Goal: Navigation & Orientation: Understand site structure

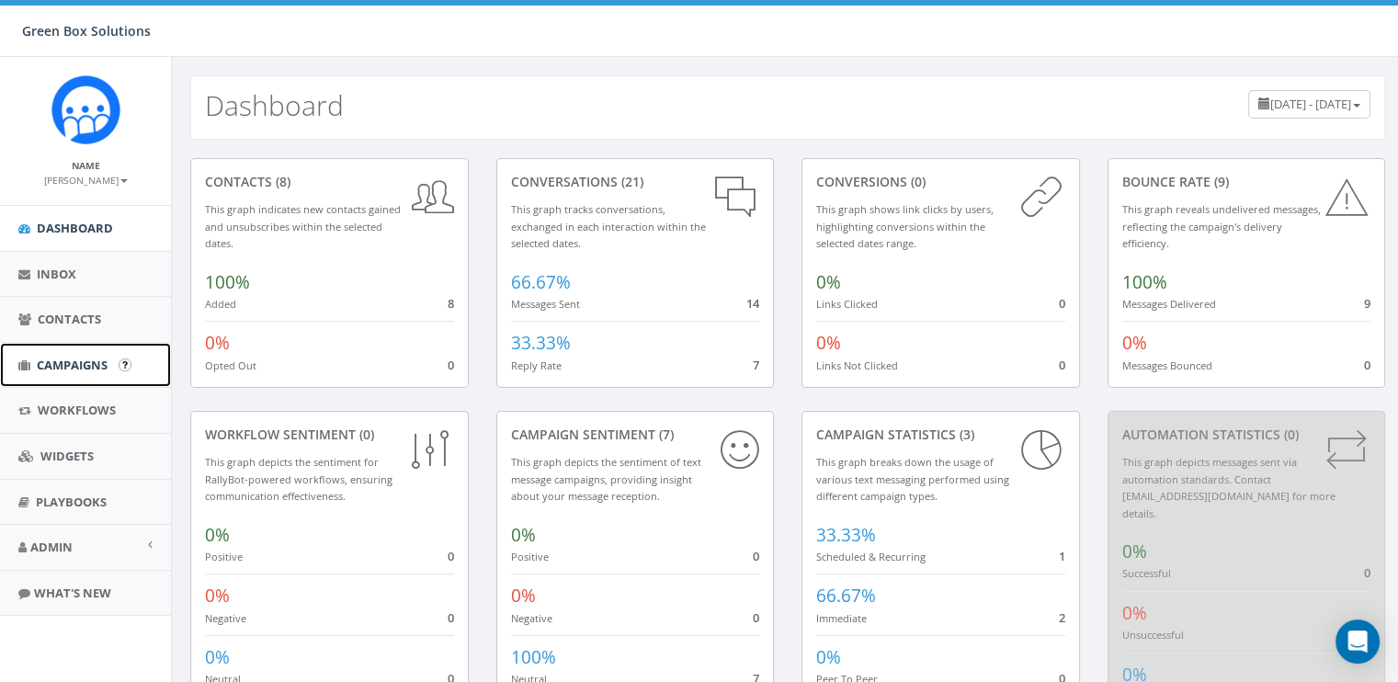
click at [61, 361] on span "Campaigns" at bounding box center [72, 365] width 71 height 17
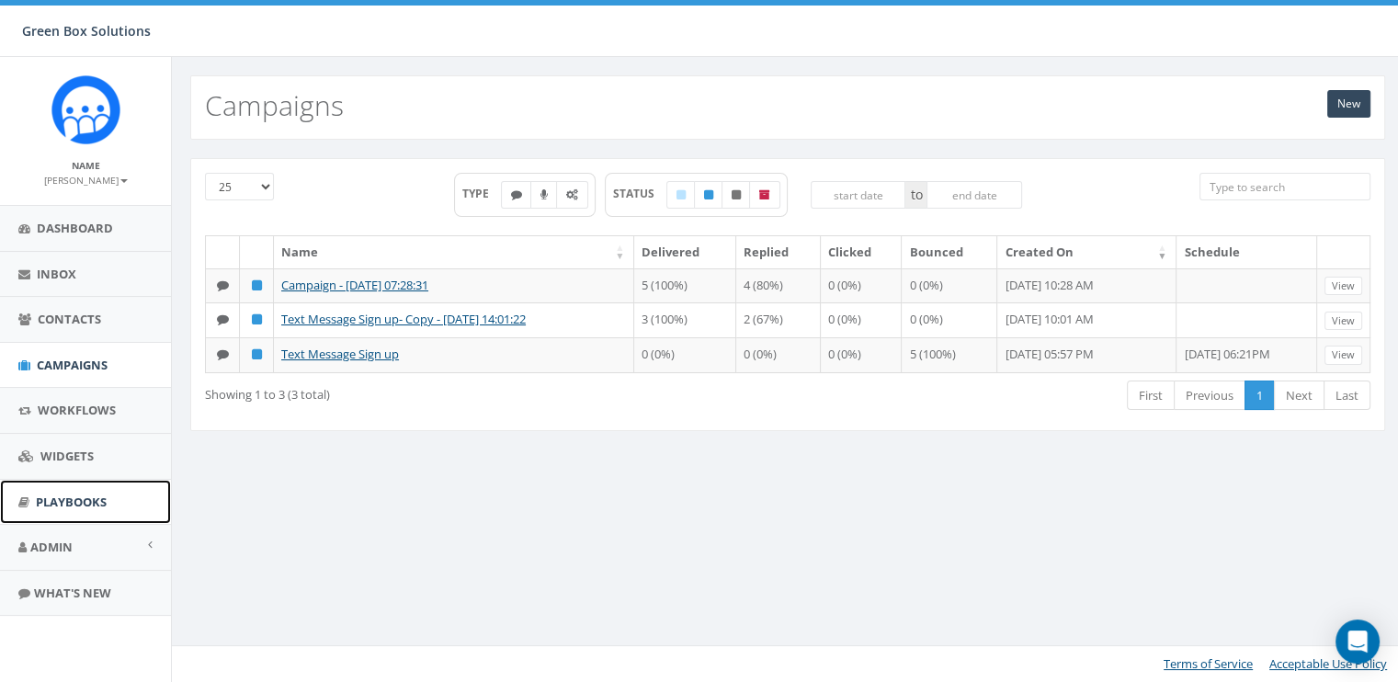
click at [39, 512] on link "Playbooks" at bounding box center [85, 502] width 171 height 45
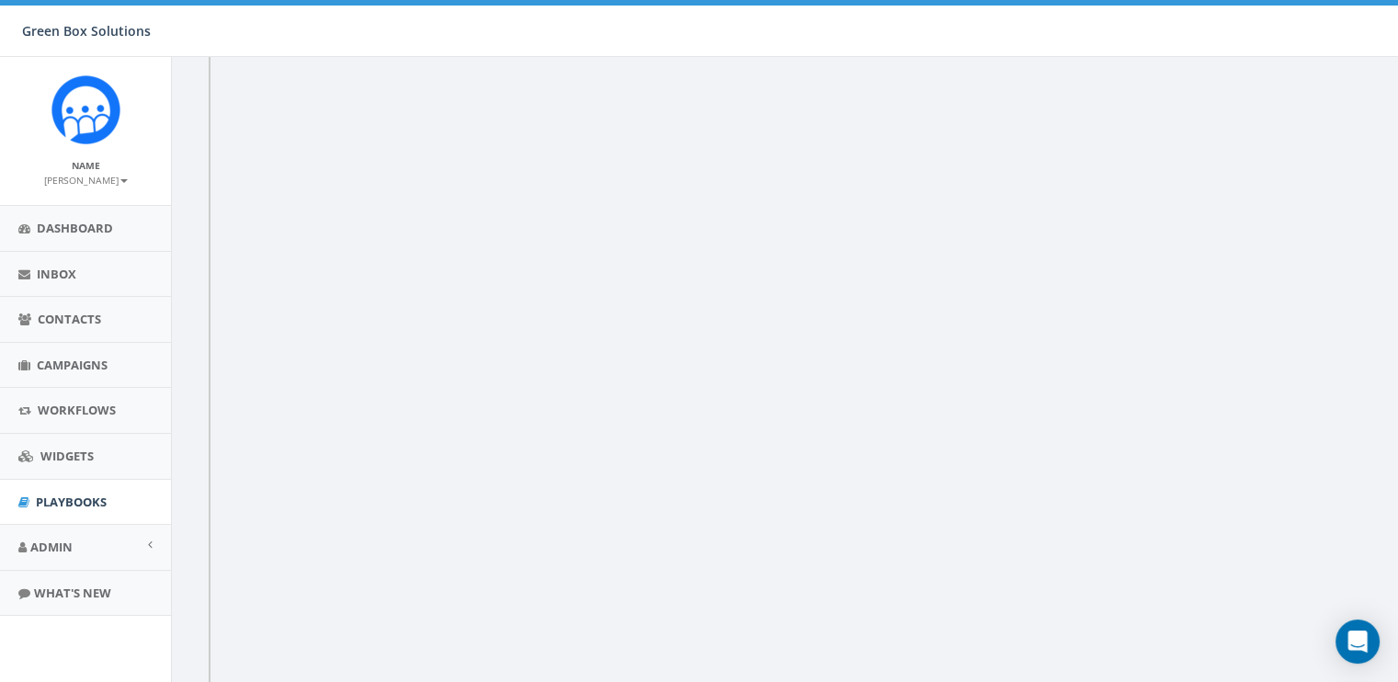
scroll to position [385, 0]
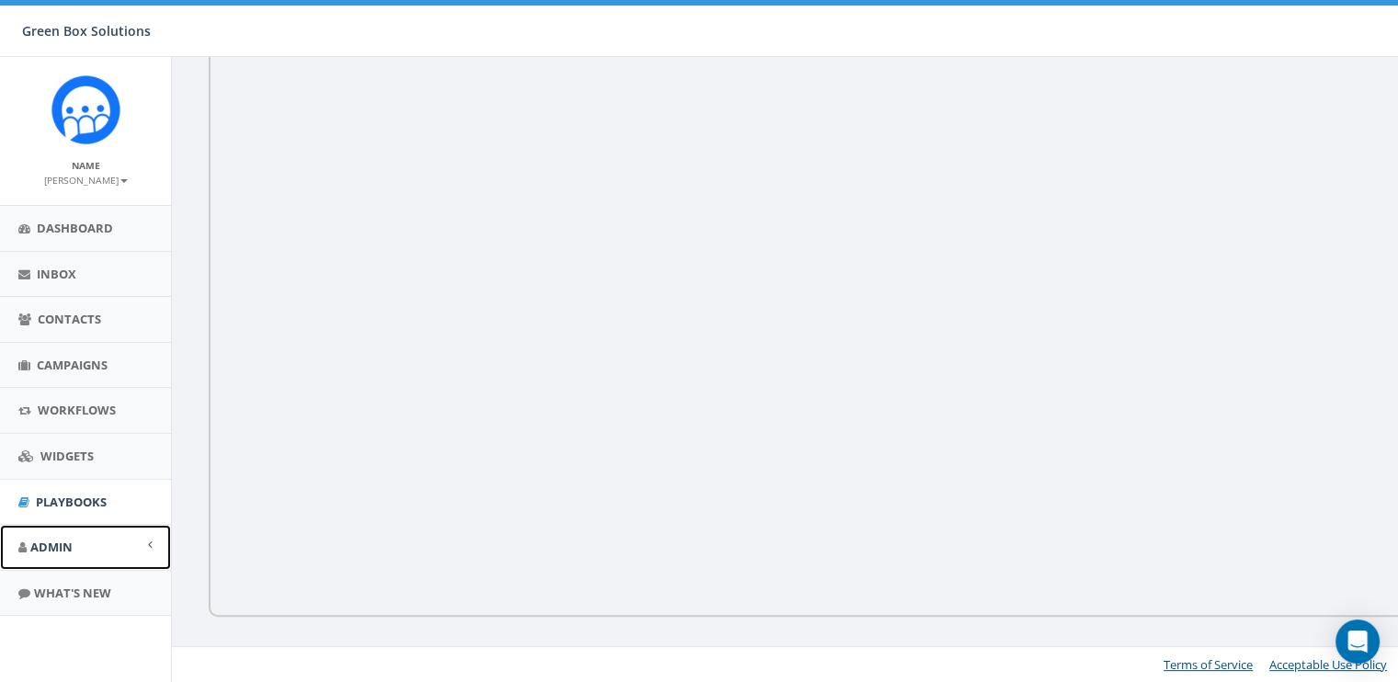
click at [114, 553] on link "Admin" at bounding box center [85, 547] width 171 height 45
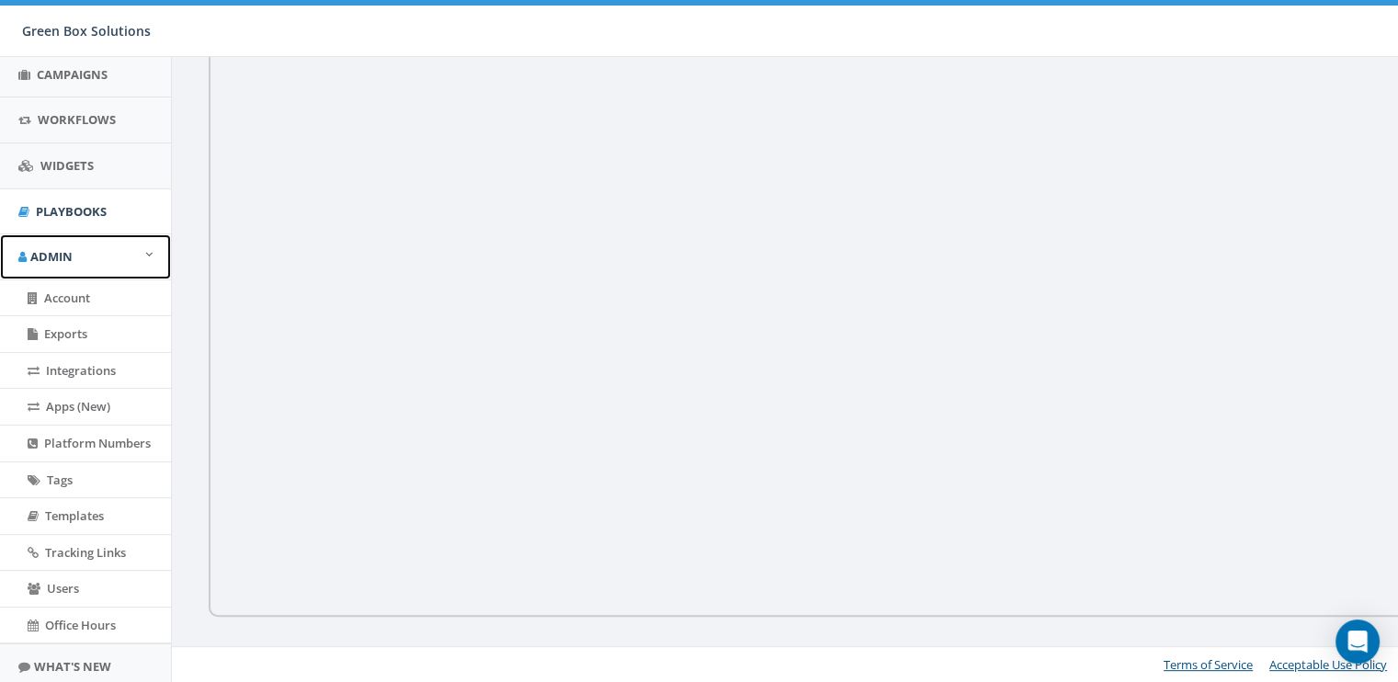
scroll to position [346, 0]
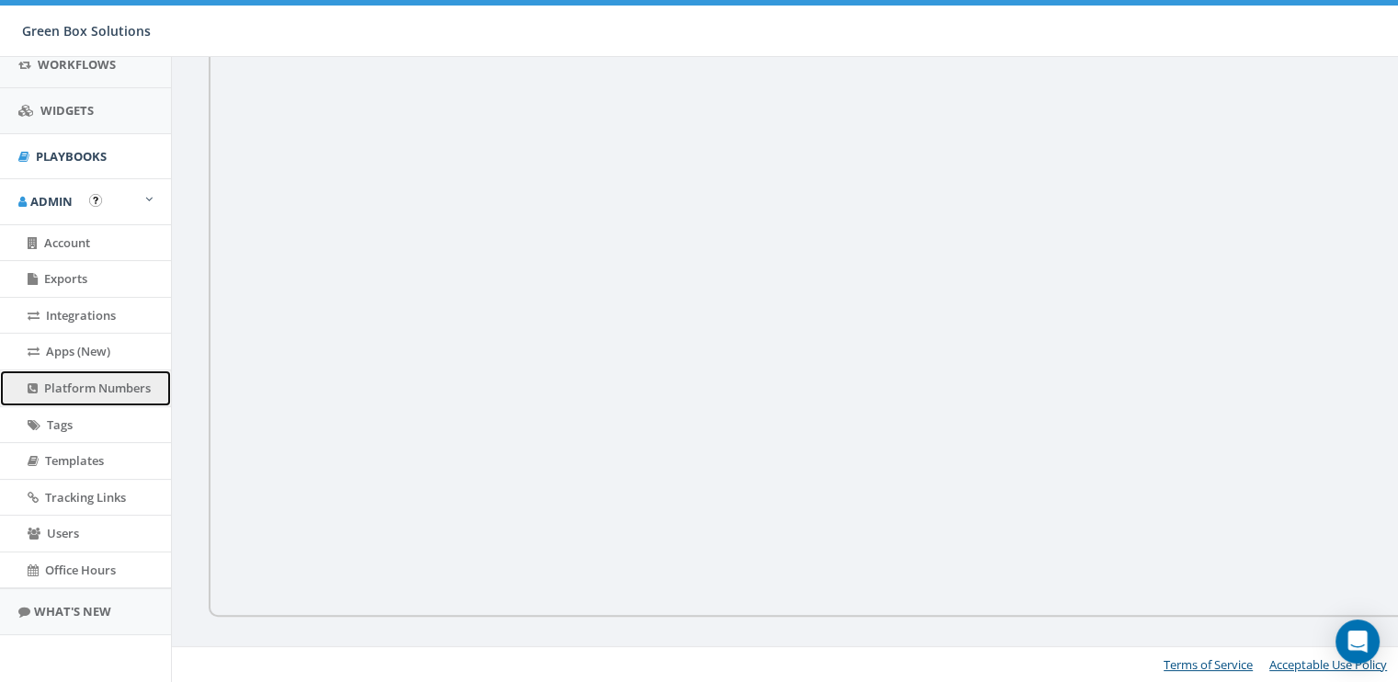
click at [108, 387] on span "Platform Numbers" at bounding box center [97, 388] width 107 height 17
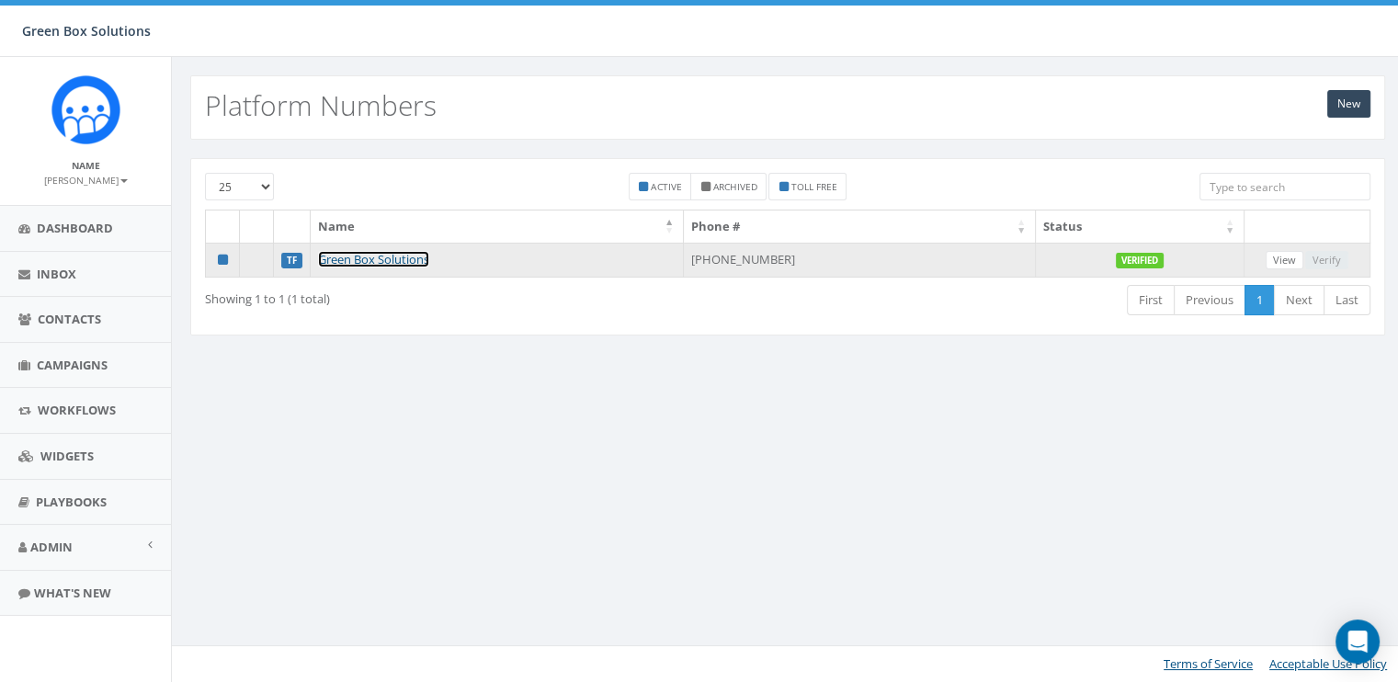
click at [343, 260] on link "Green Box Solutions" at bounding box center [373, 259] width 111 height 17
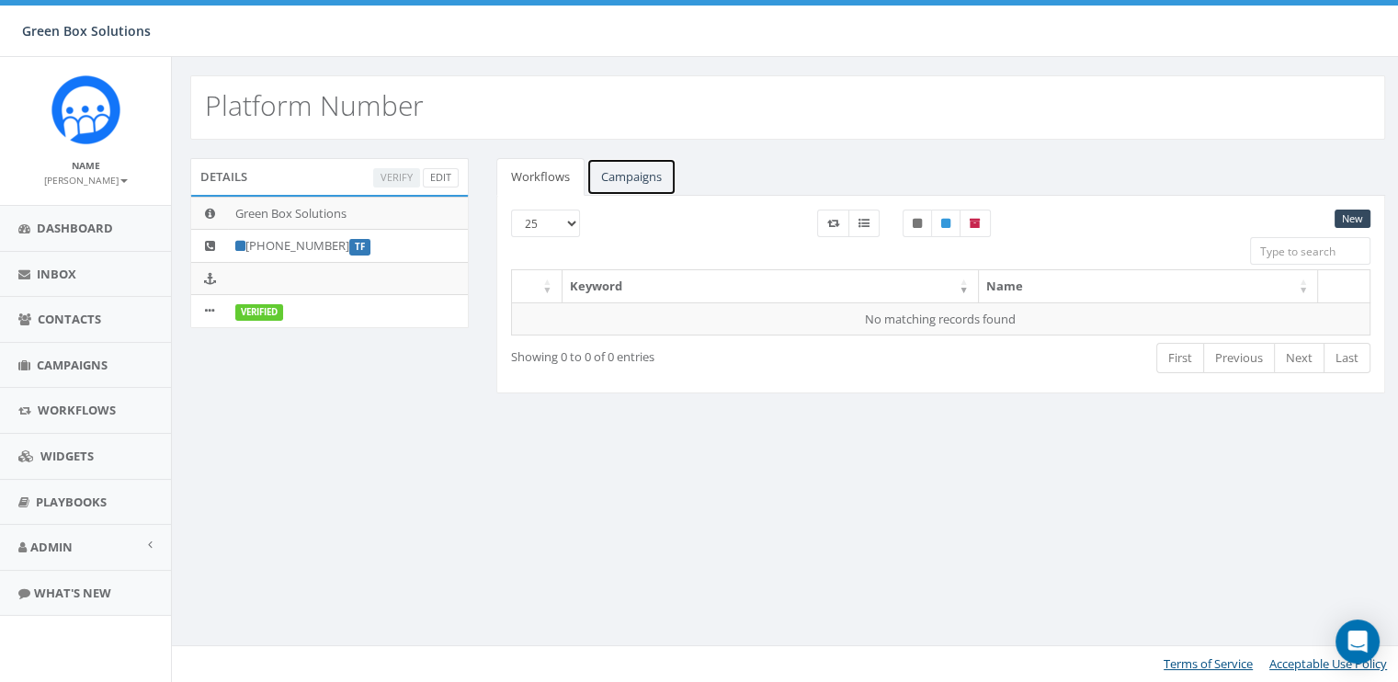
click at [664, 158] on link "Campaigns" at bounding box center [632, 177] width 90 height 38
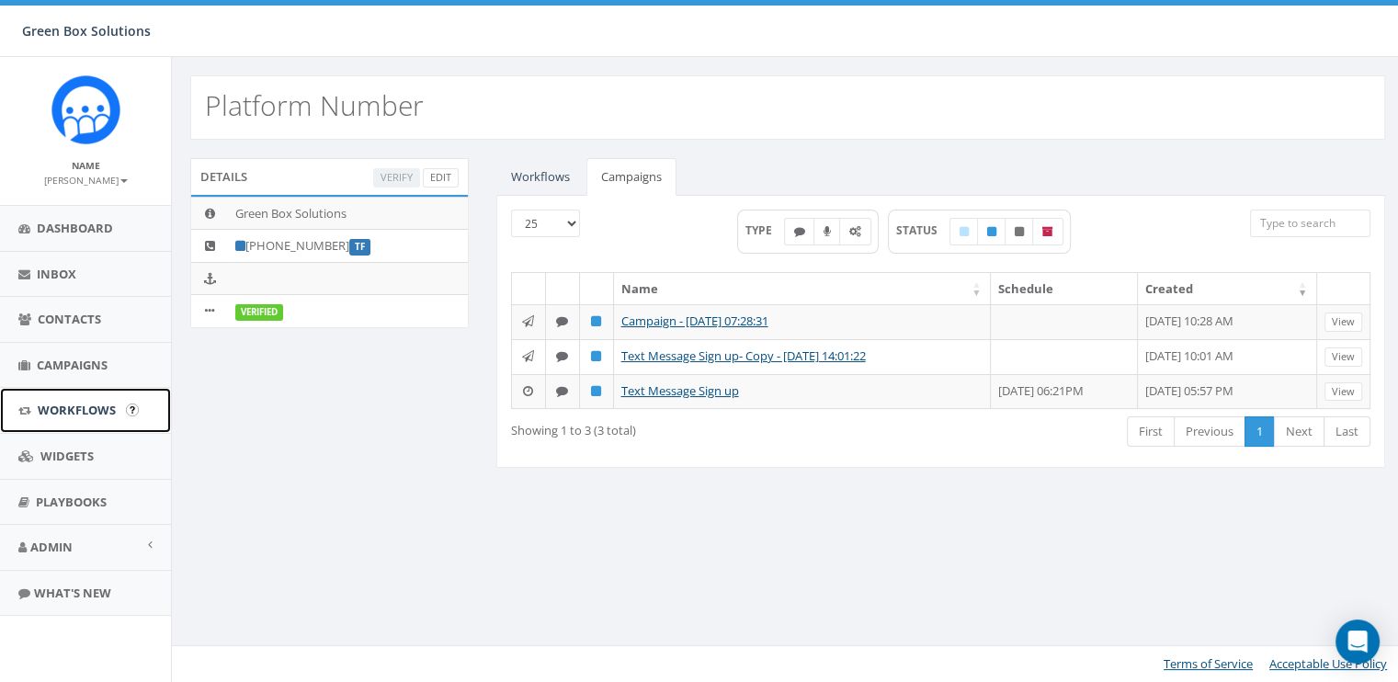
click at [85, 416] on span "Workflows" at bounding box center [77, 410] width 78 height 17
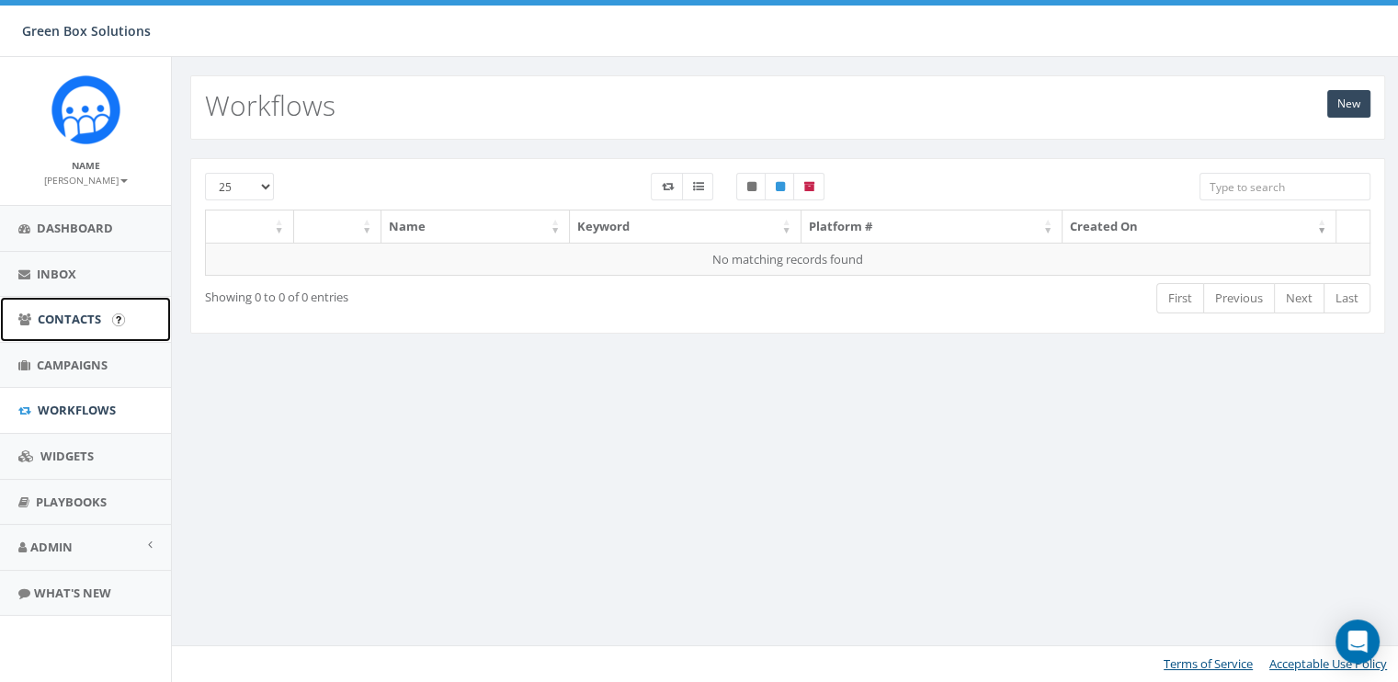
click at [94, 313] on span "Contacts" at bounding box center [69, 319] width 63 height 17
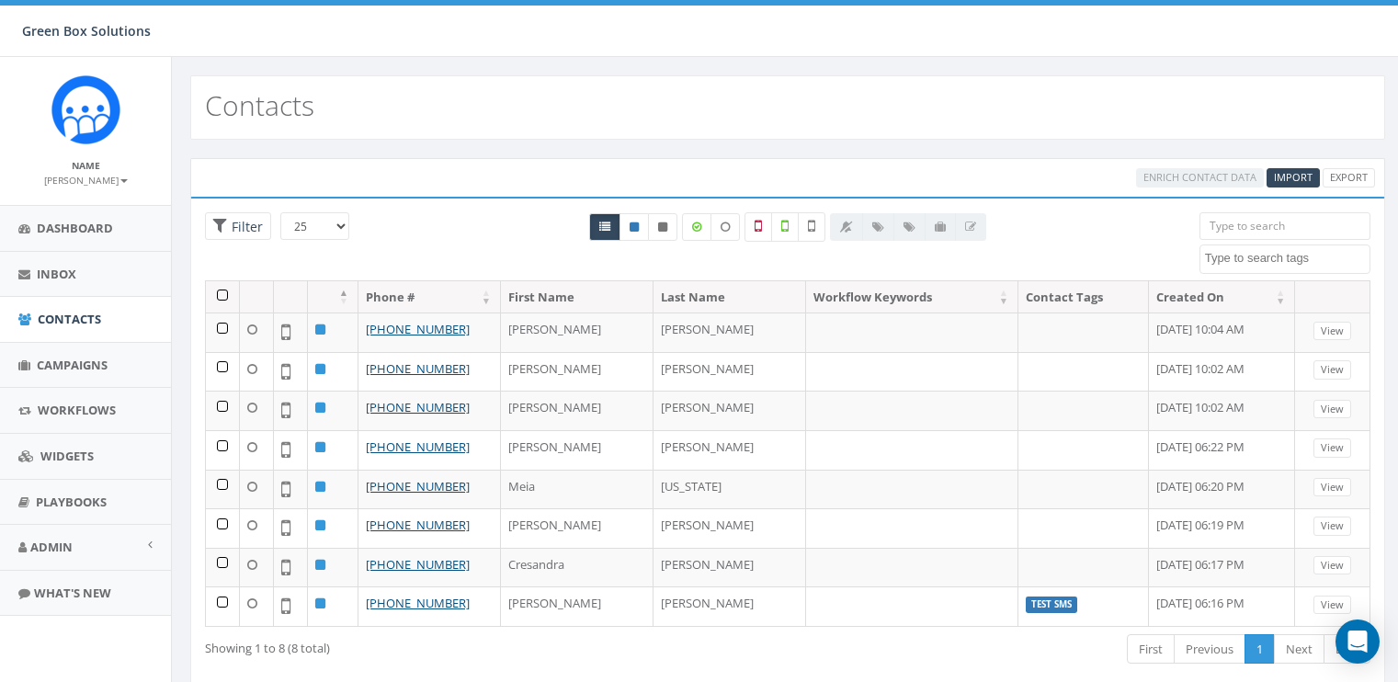
select select
click at [37, 444] on link "Widgets" at bounding box center [85, 456] width 171 height 45
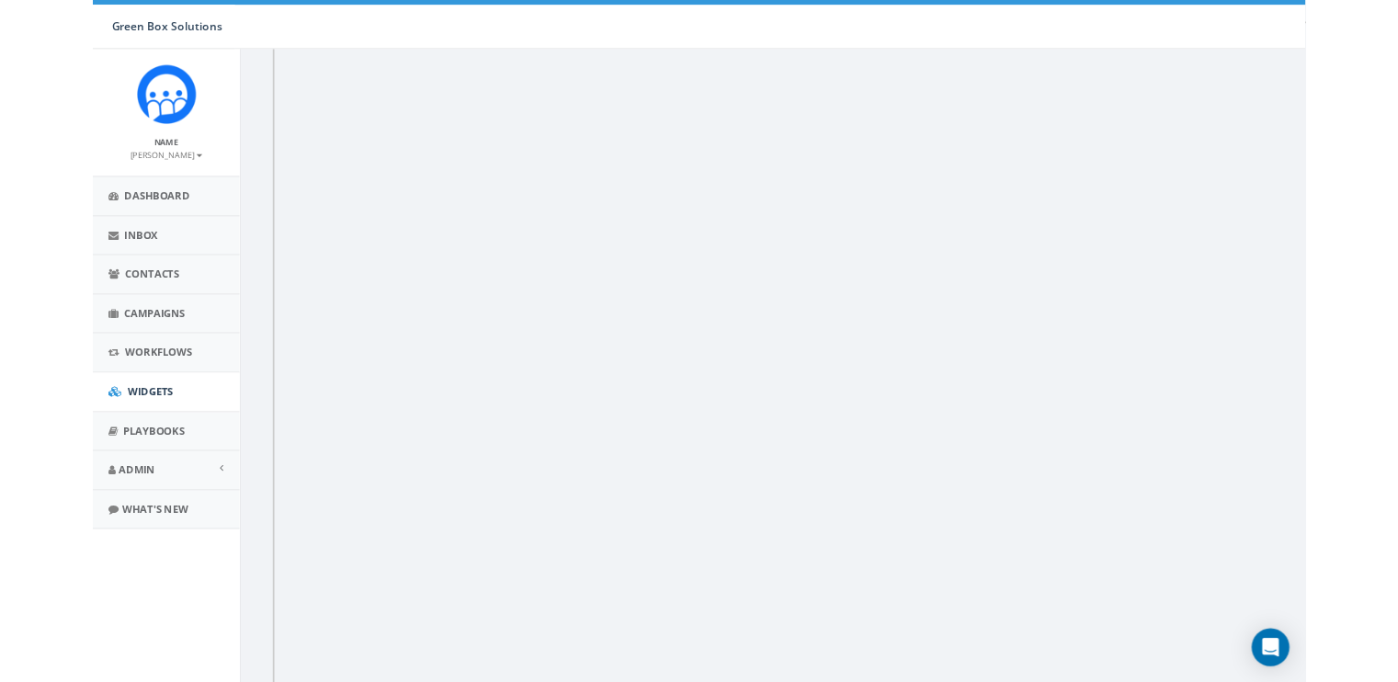
scroll to position [193, 0]
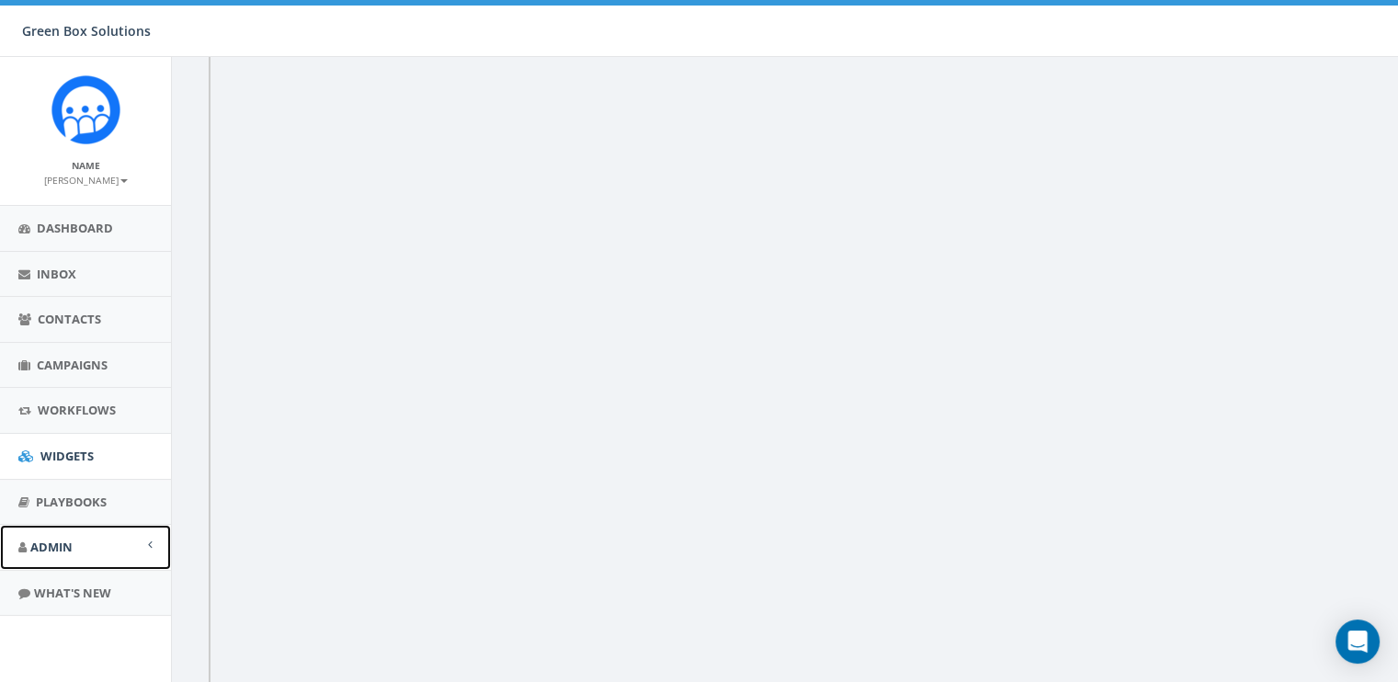
click at [66, 559] on link "Admin" at bounding box center [85, 547] width 171 height 45
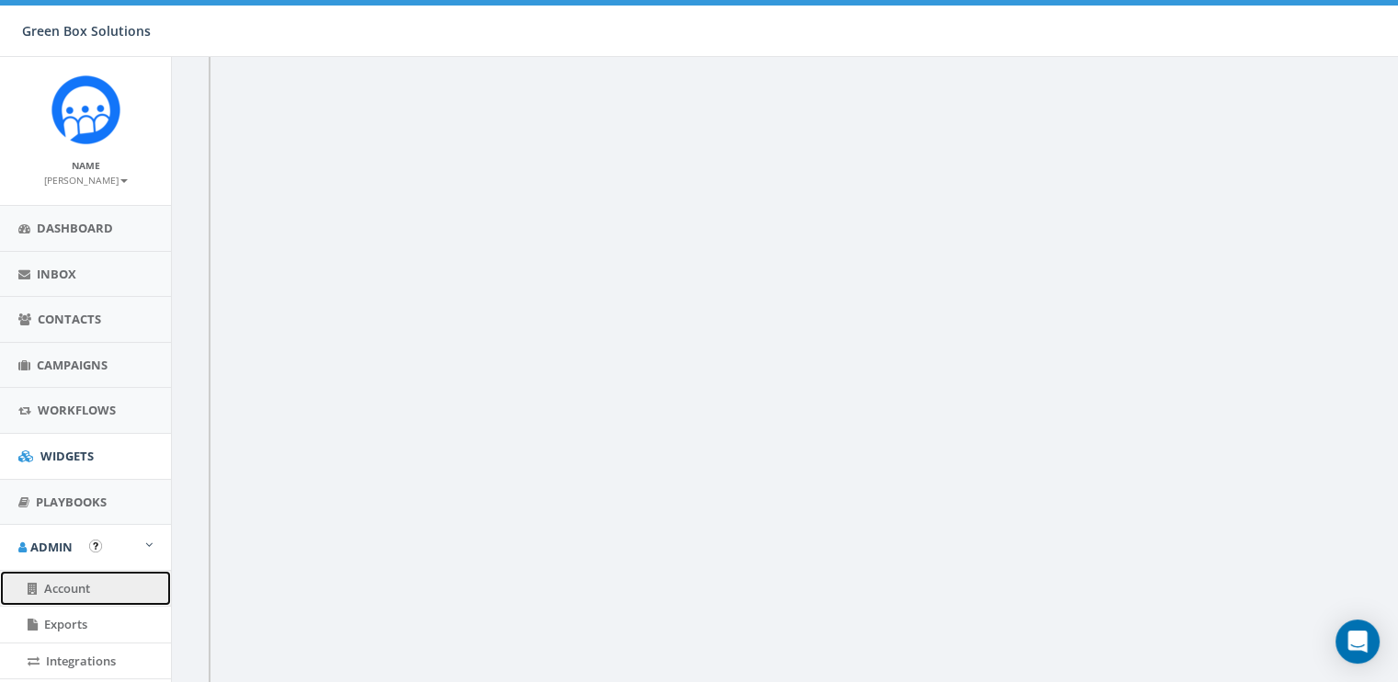
click at [55, 588] on span "Account" at bounding box center [67, 588] width 46 height 17
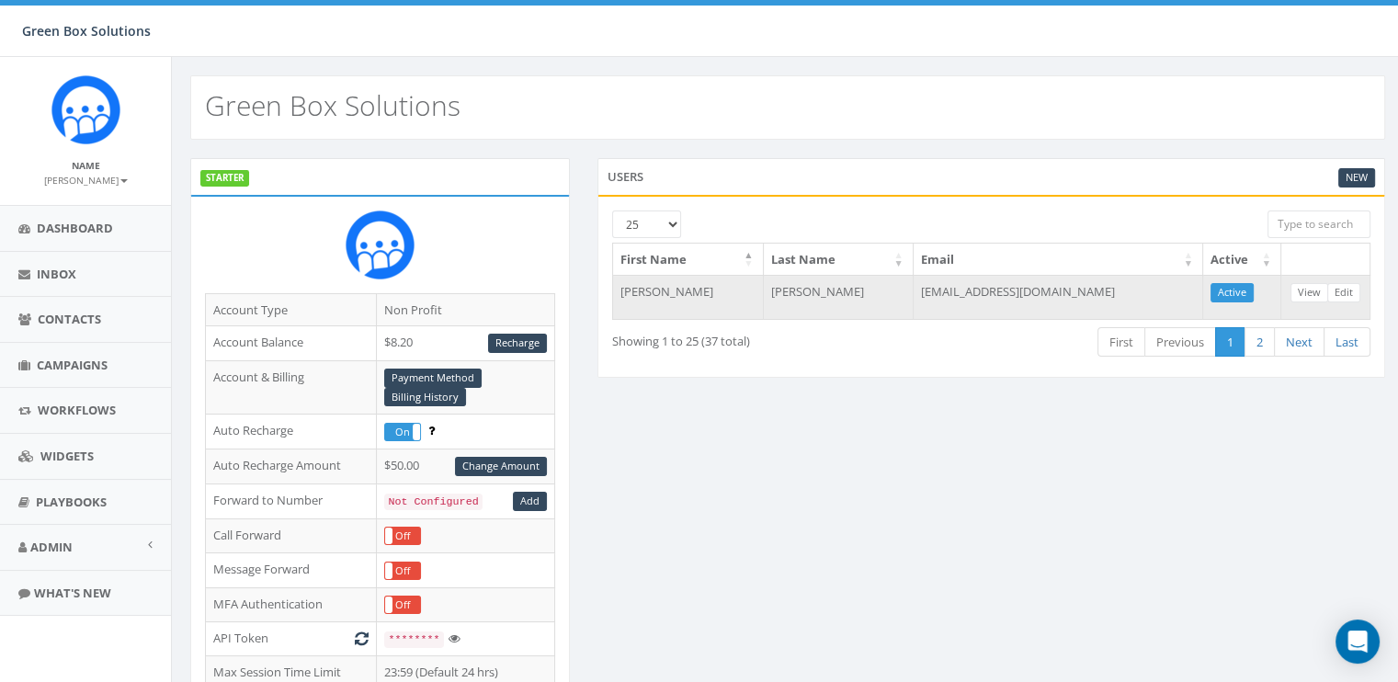
click at [979, 278] on td "[EMAIL_ADDRESS][DOMAIN_NAME]" at bounding box center [1059, 297] width 290 height 44
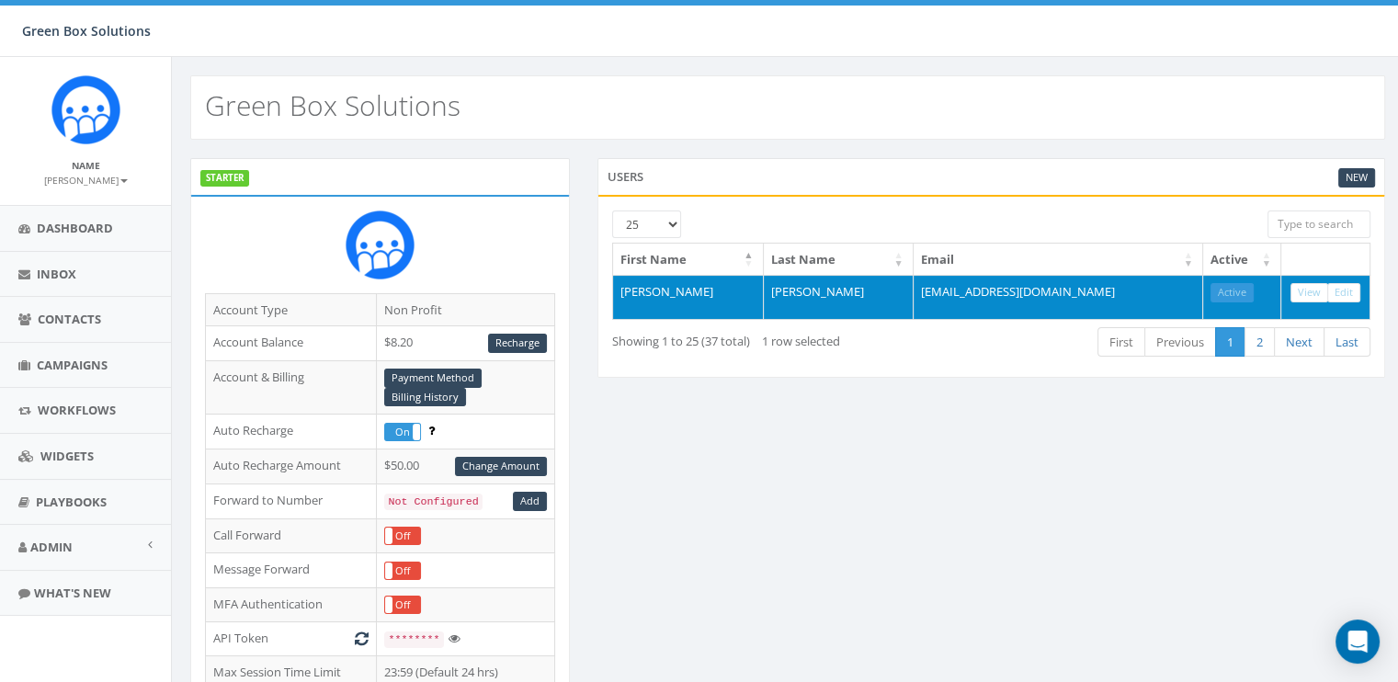
click at [988, 292] on td "[EMAIL_ADDRESS][DOMAIN_NAME]" at bounding box center [1059, 297] width 290 height 44
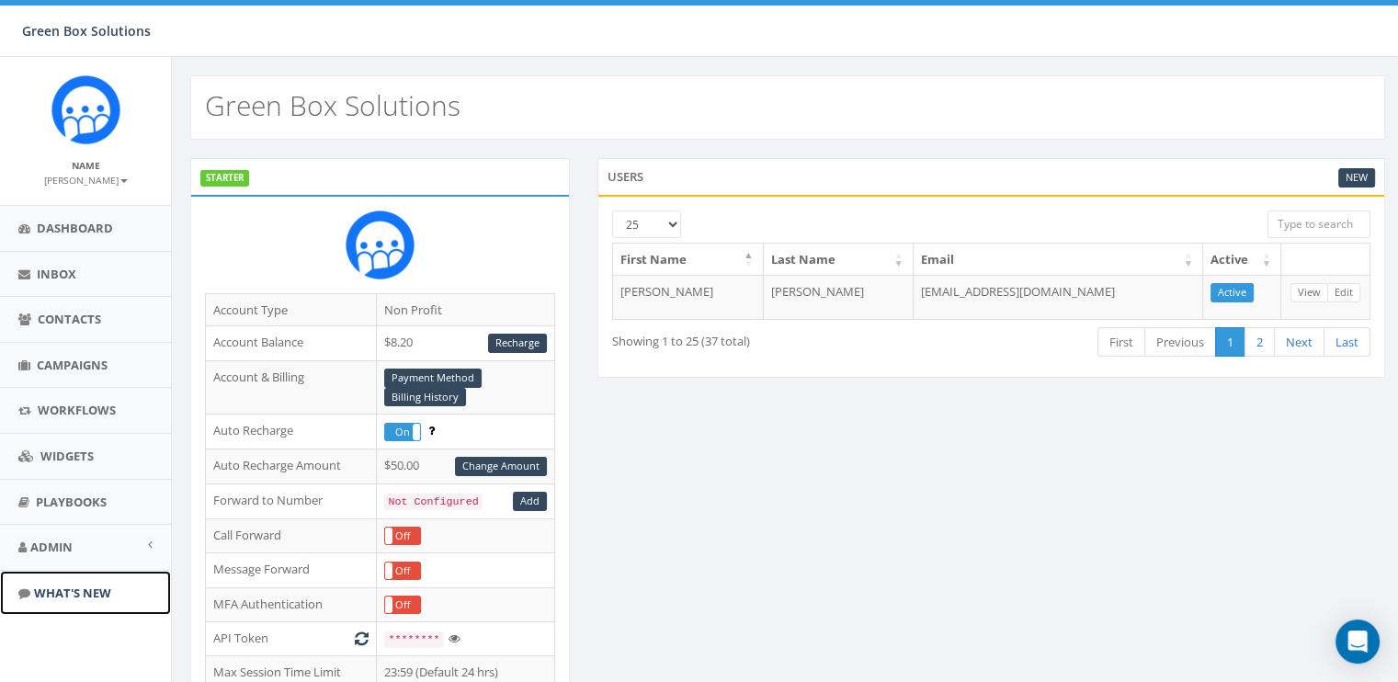
click at [69, 587] on span "What's New" at bounding box center [72, 593] width 77 height 17
